Goal: Task Accomplishment & Management: Complete application form

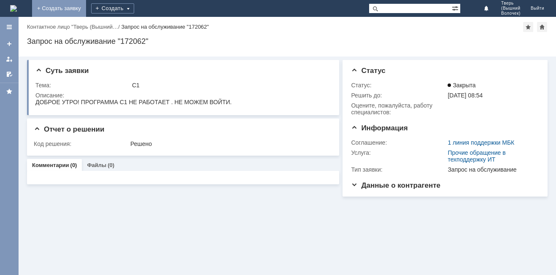
click at [86, 7] on link "+ Создать заявку" at bounding box center [59, 8] width 54 height 17
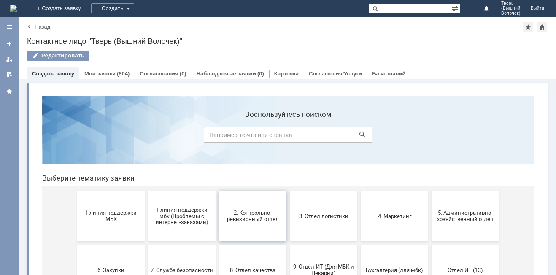
click at [238, 219] on span "2. Контрольно-ревизионный отдел" at bounding box center [253, 216] width 62 height 13
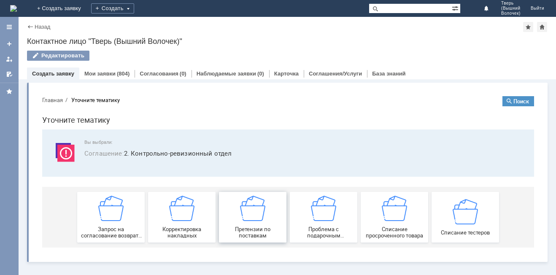
click at [245, 217] on img at bounding box center [252, 208] width 25 height 25
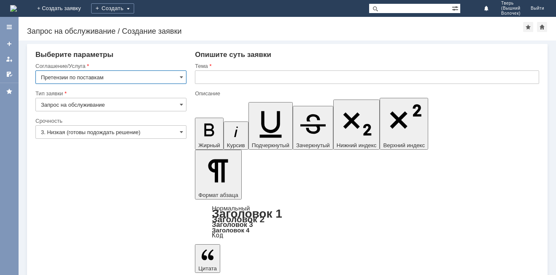
click at [211, 79] on input "text" at bounding box center [367, 77] width 344 height 14
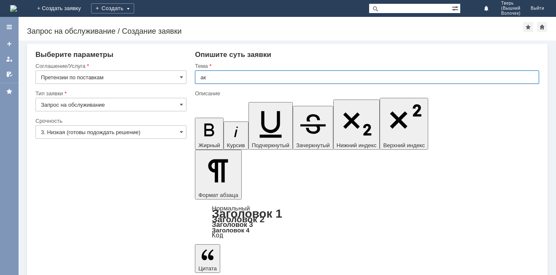
type input "а"
type input "АКТ РАСХОЖДЕНИЙ"
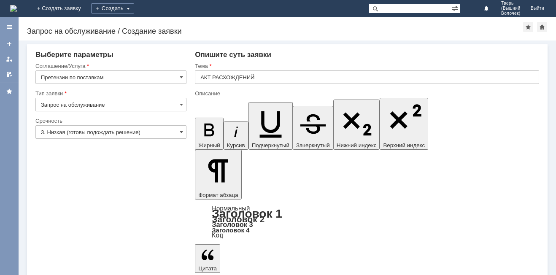
drag, startPoint x: 380, startPoint y: 2250, endPoint x: 380, endPoint y: 2254, distance: 4.7
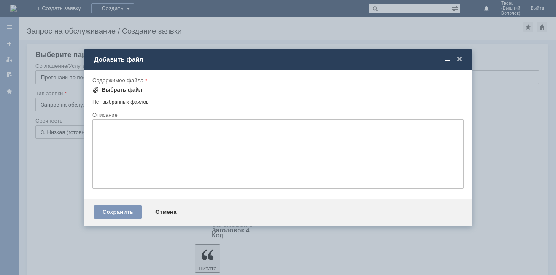
click at [108, 87] on div "Выбрать файл" at bounding box center [122, 90] width 41 height 7
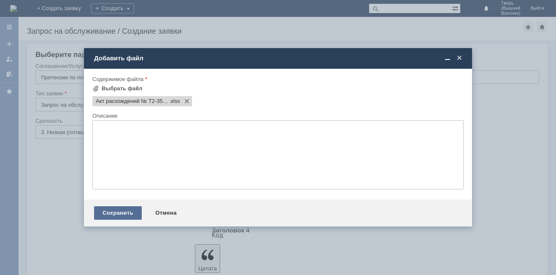
click at [118, 210] on div "Сохранить" at bounding box center [118, 213] width 48 height 14
